Goal: Check status: Check status

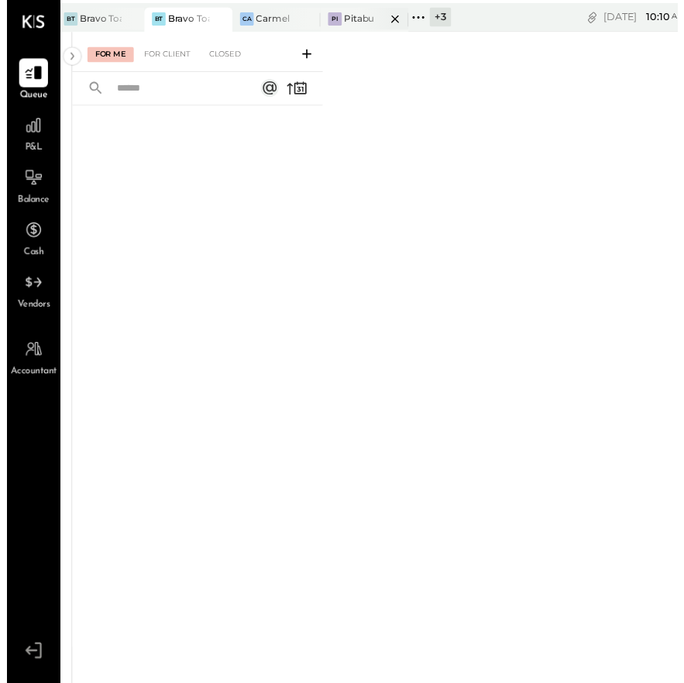
click at [370, 12] on div at bounding box center [382, 19] width 54 height 22
click at [167, 48] on div "For Client" at bounding box center [163, 55] width 63 height 15
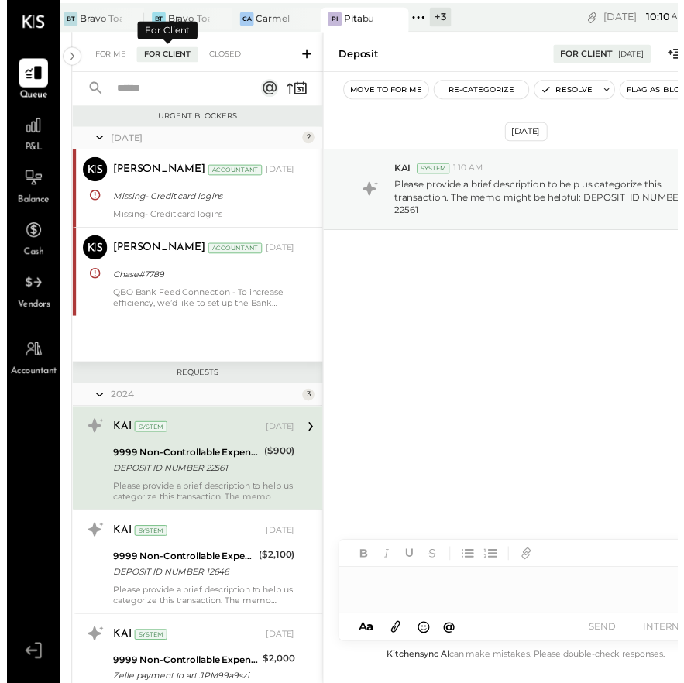
scroll to position [62, 0]
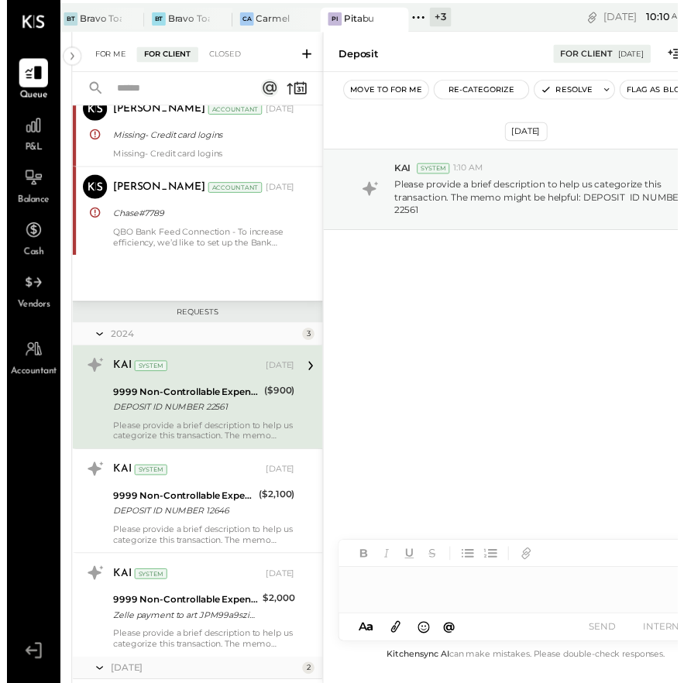
click at [109, 60] on div "For Me" at bounding box center [105, 55] width 47 height 15
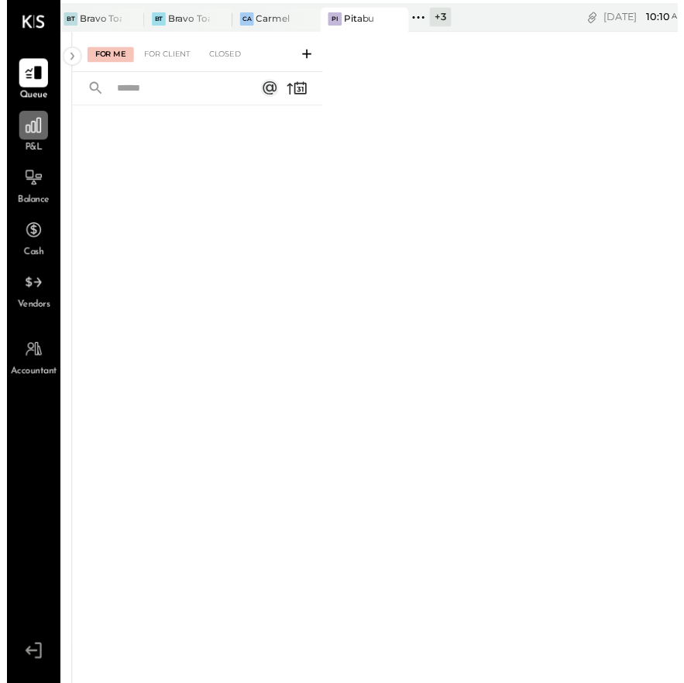
click at [37, 122] on div at bounding box center [26, 127] width 29 height 29
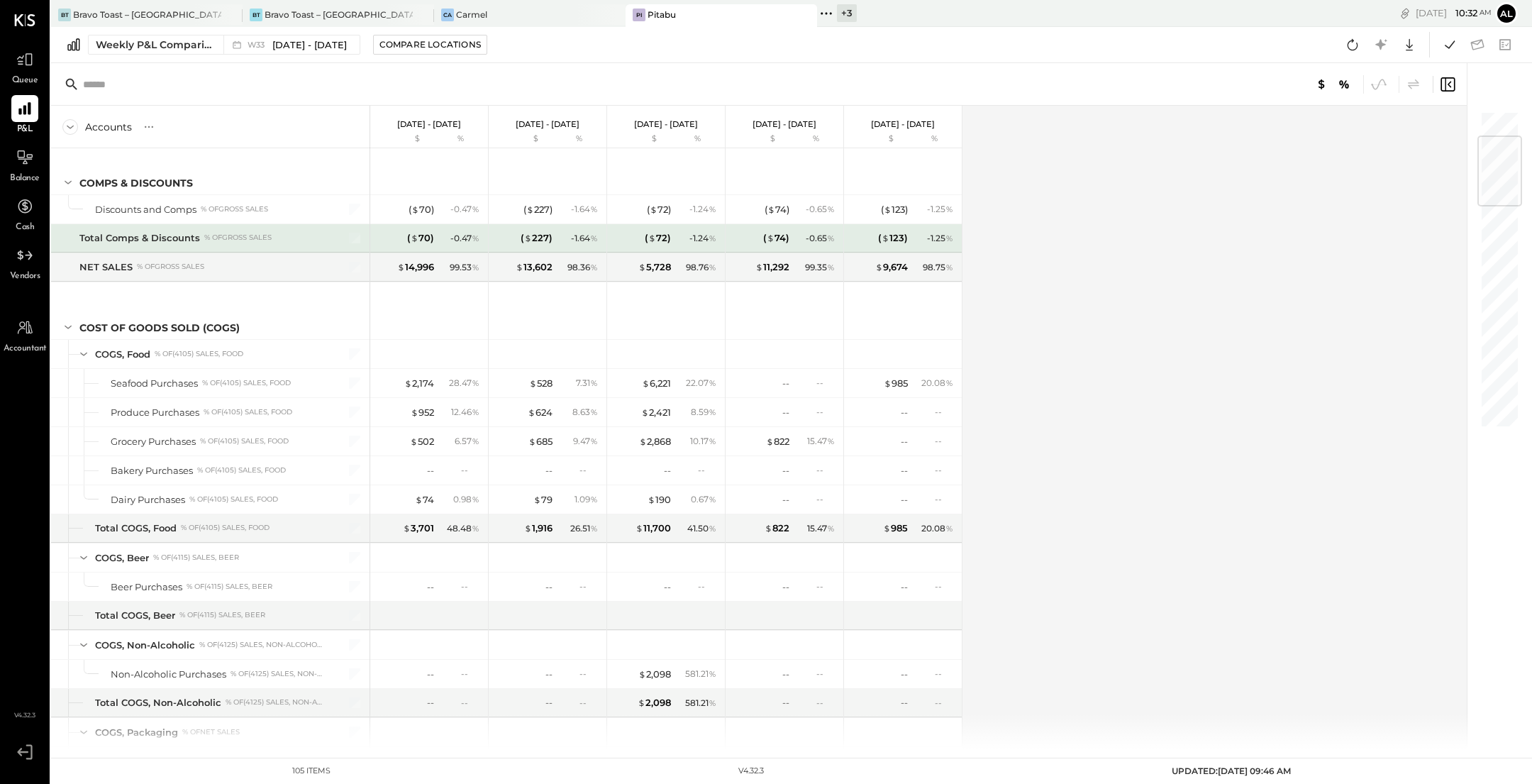
scroll to position [209, 0]
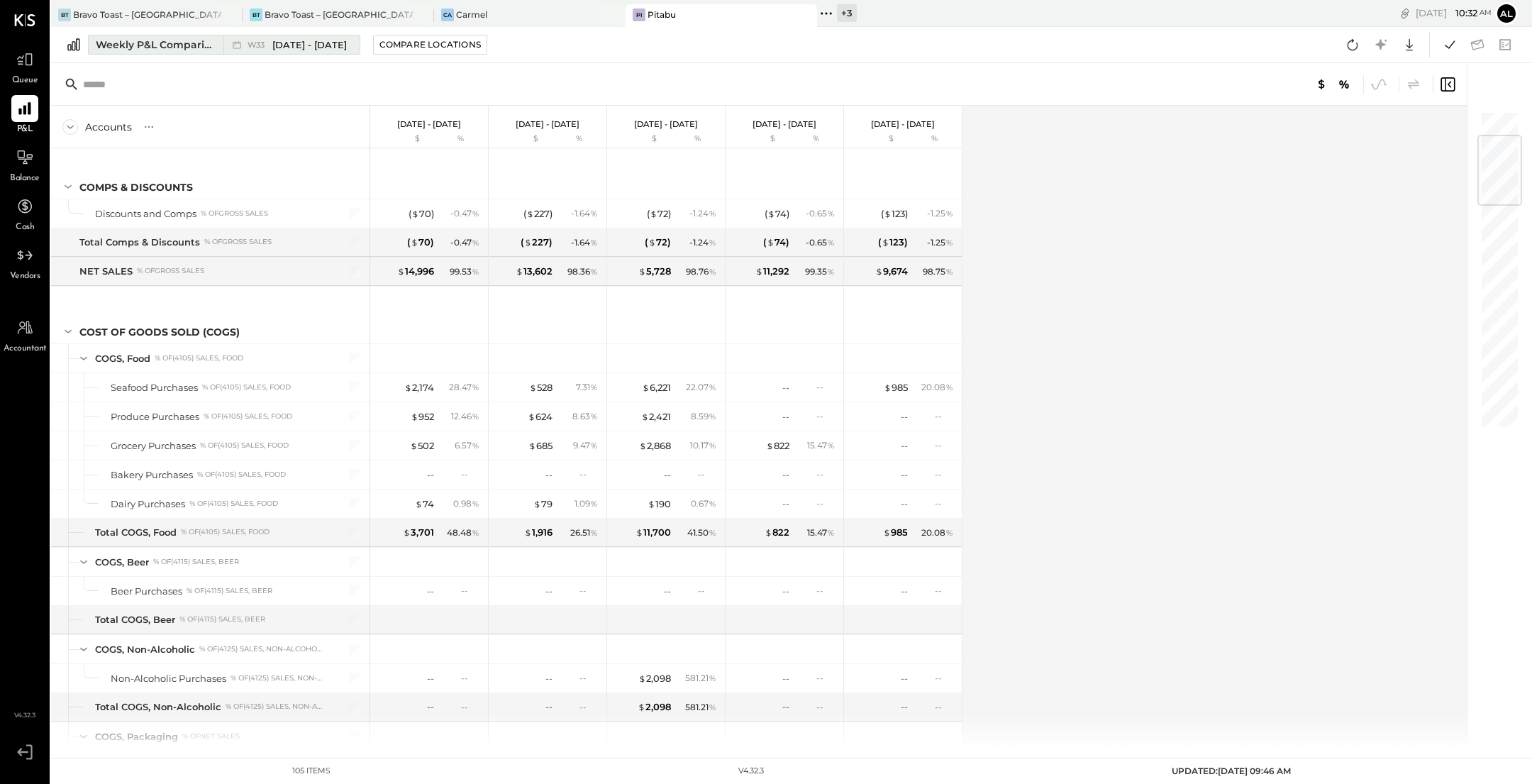
click at [281, 43] on span "[DATE] - [DATE]" at bounding box center [309, 45] width 74 height 14
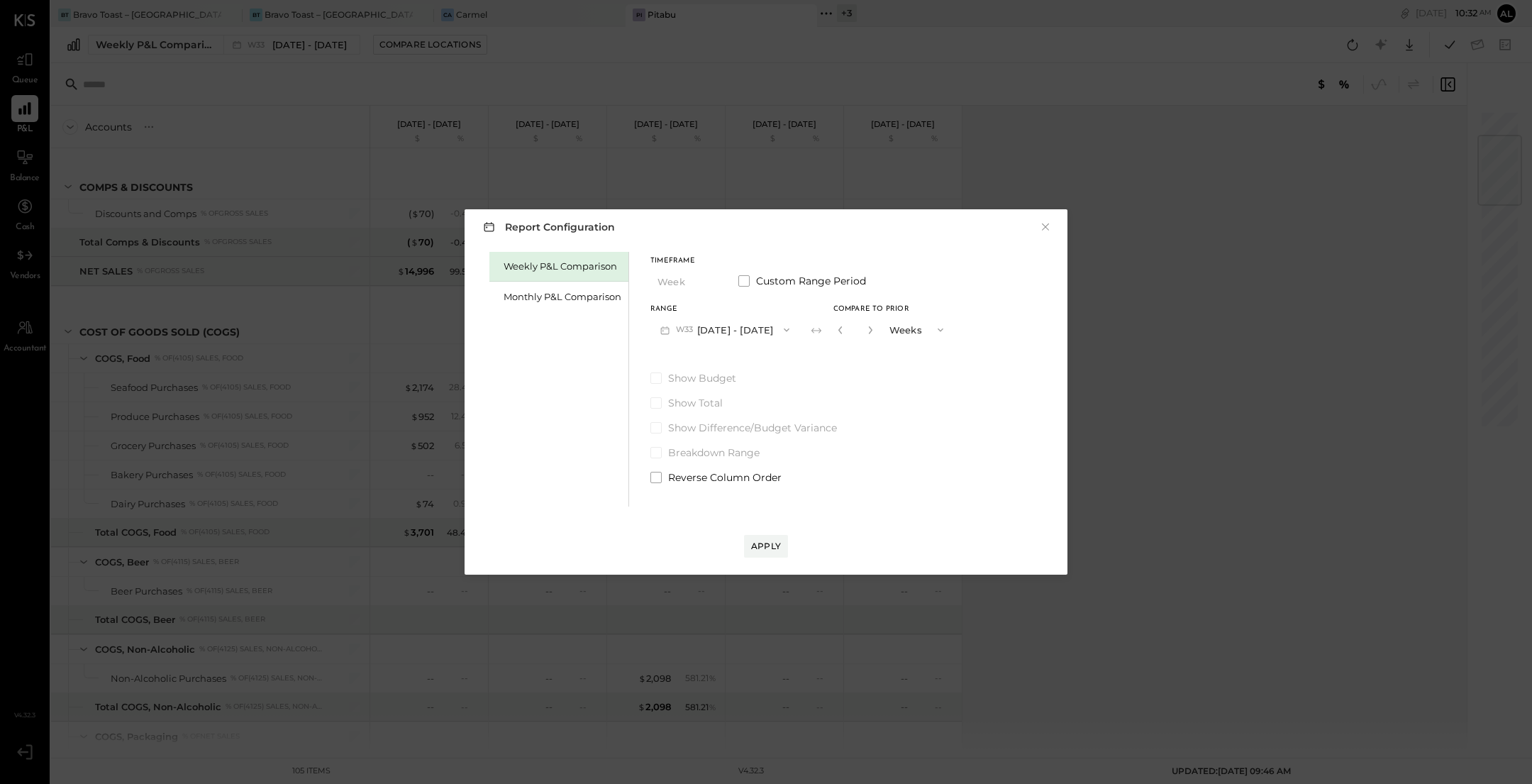
click at [501, 328] on button "W33 [DATE] - [DATE]" at bounding box center [725, 329] width 149 height 27
click at [501, 422] on div "W31 [DATE] - [DATE]" at bounding box center [732, 421] width 162 height 30
click at [501, 511] on button "Apply" at bounding box center [766, 546] width 44 height 23
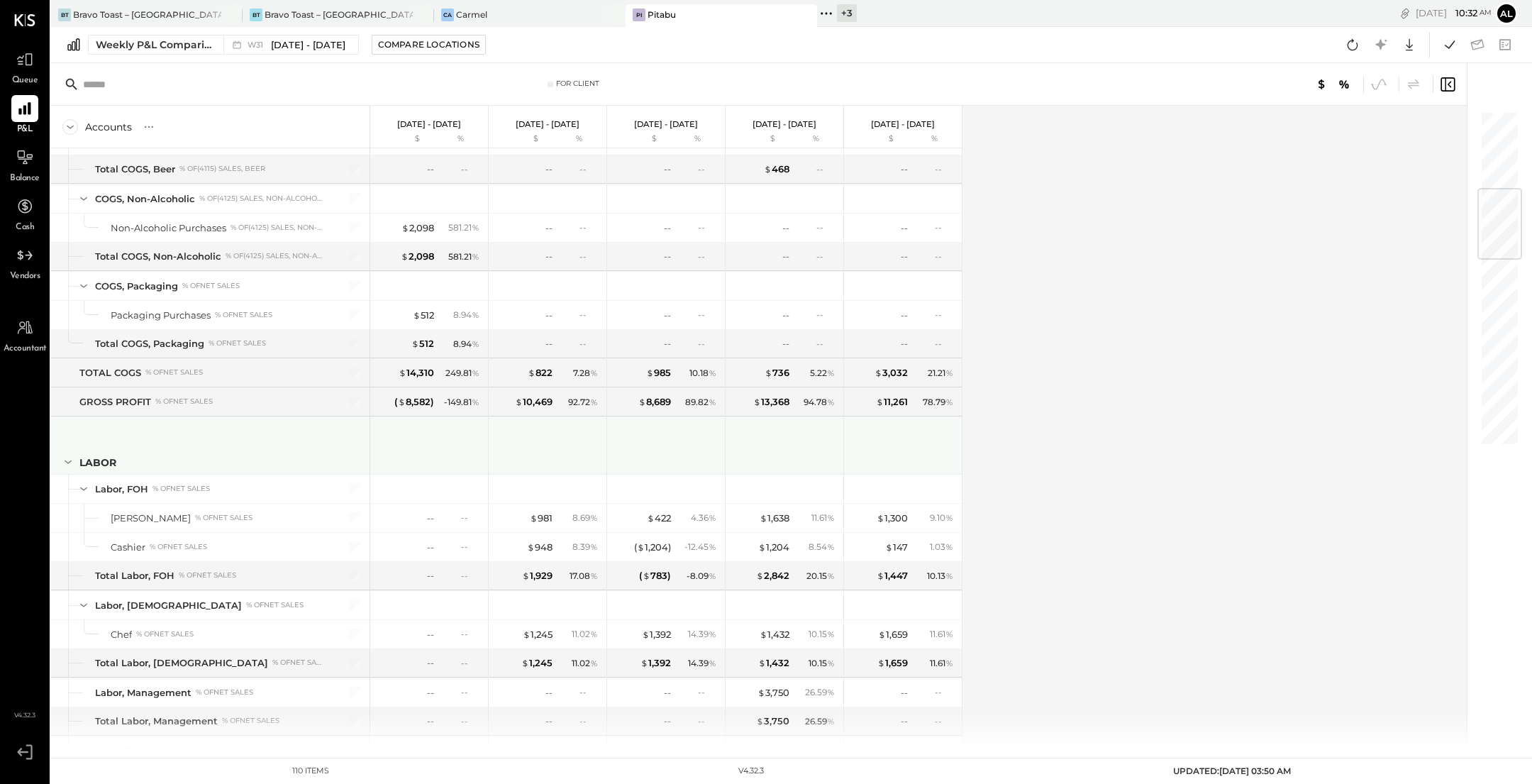
scroll to position [875, 0]
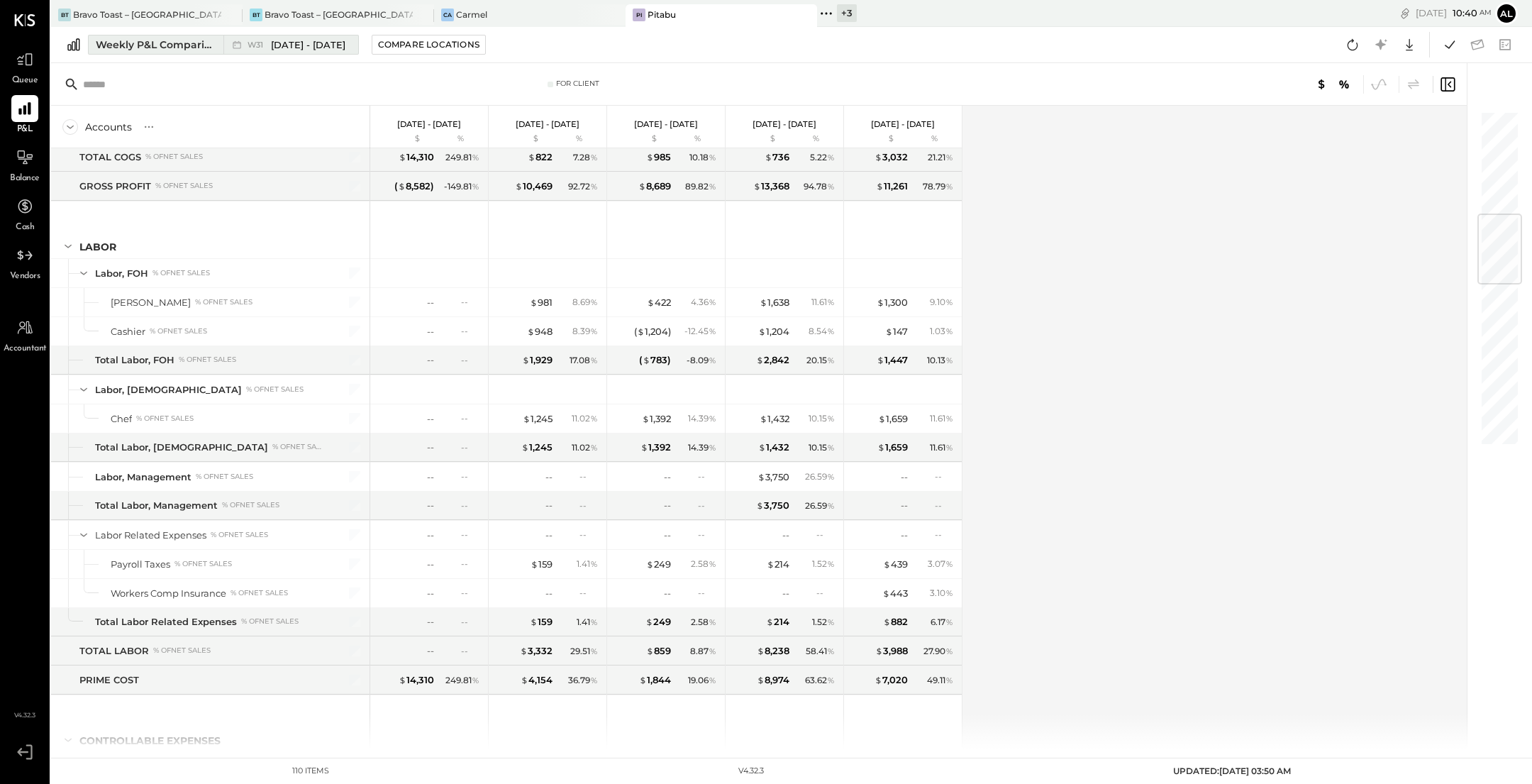
click at [334, 41] on span "[DATE] - [DATE]" at bounding box center [308, 45] width 74 height 14
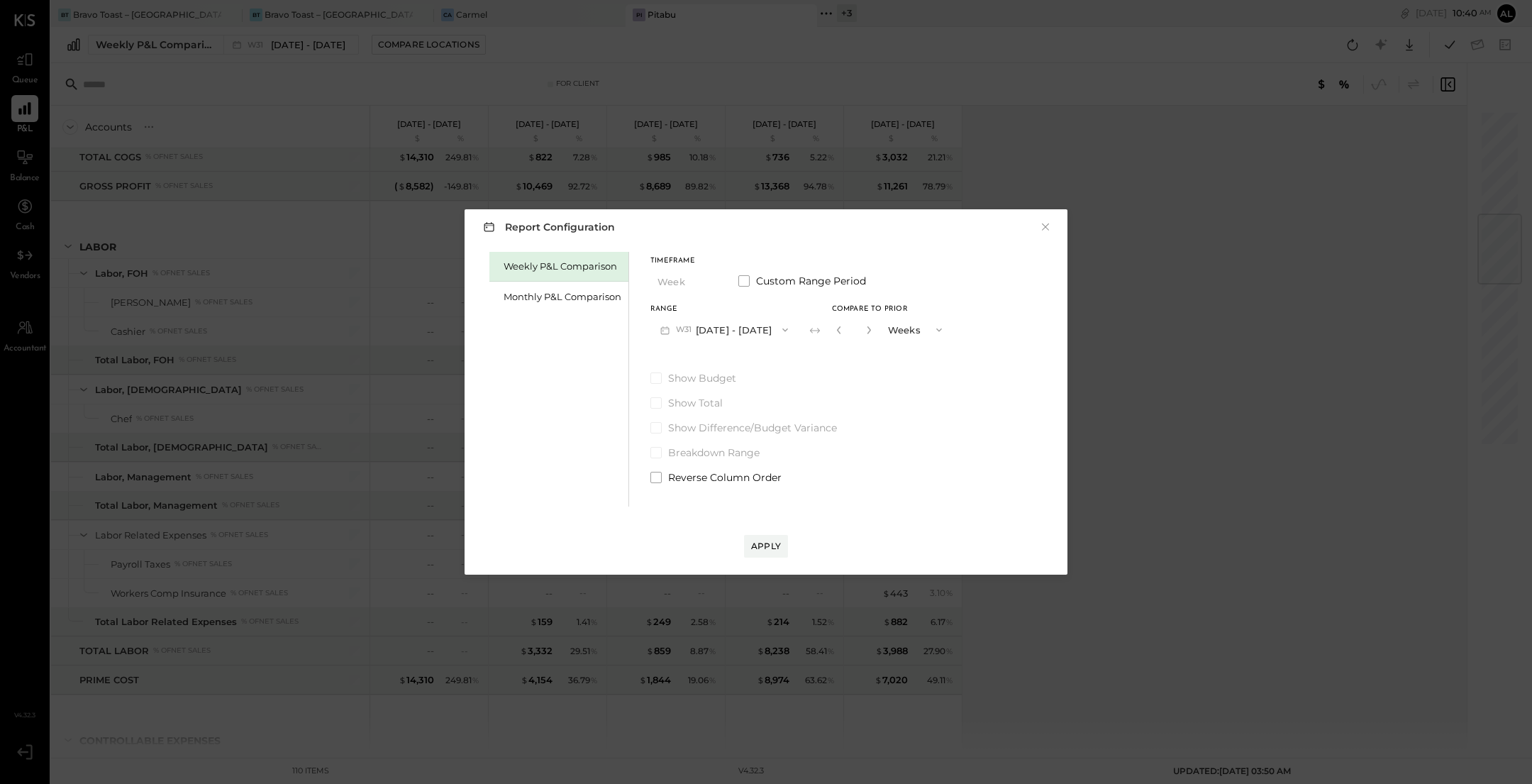
click at [501, 328] on button "W31 [DATE] - [DATE]" at bounding box center [724, 329] width 148 height 27
click at [501, 391] on div "W32 [DATE] - [DATE]" at bounding box center [732, 391] width 162 height 30
click at [501, 511] on div "Apply" at bounding box center [766, 545] width 30 height 12
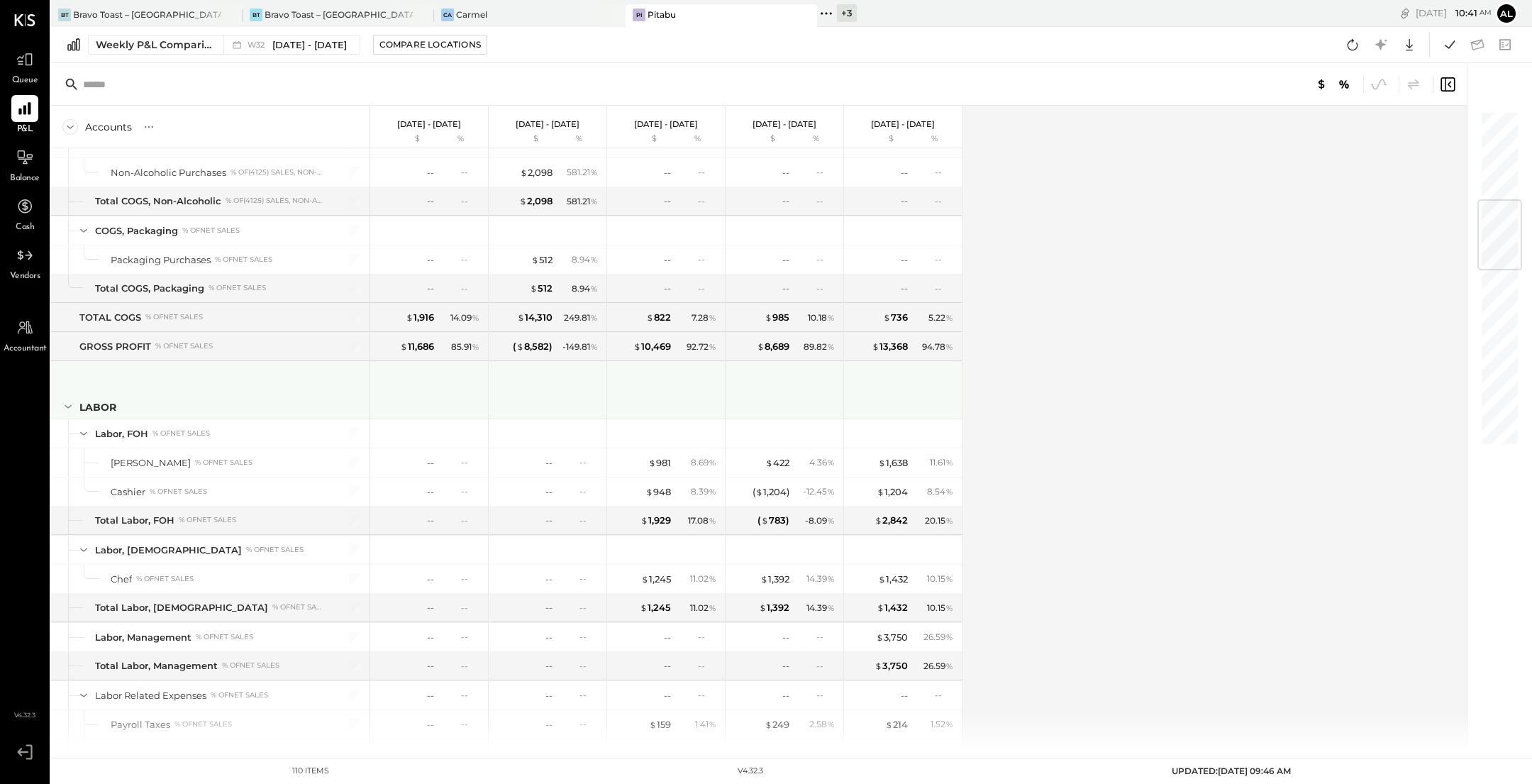
scroll to position [756, 0]
